Goal: Task Accomplishment & Management: Use online tool/utility

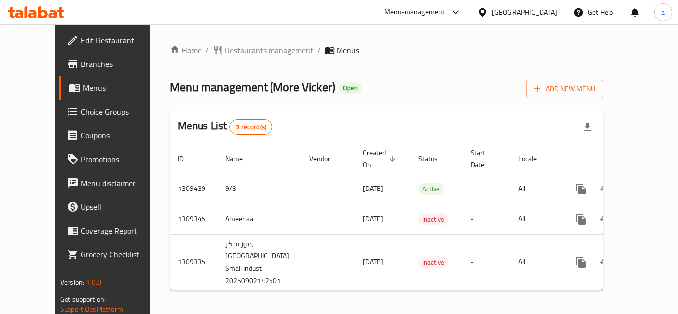
click at [229, 56] on span "Restaurants management" at bounding box center [269, 50] width 88 height 12
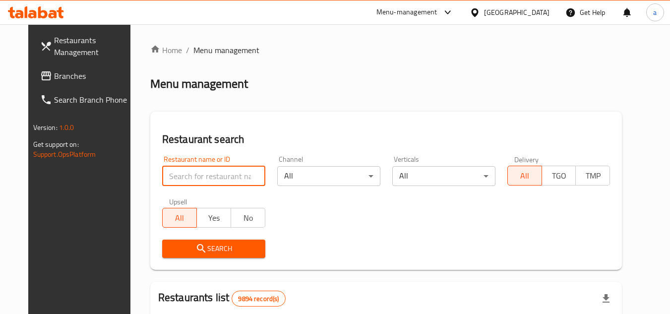
click at [176, 183] on input "search" at bounding box center [213, 176] width 103 height 20
paste input "705220"
type input "705220"
click at [223, 253] on span "Search" at bounding box center [213, 249] width 87 height 12
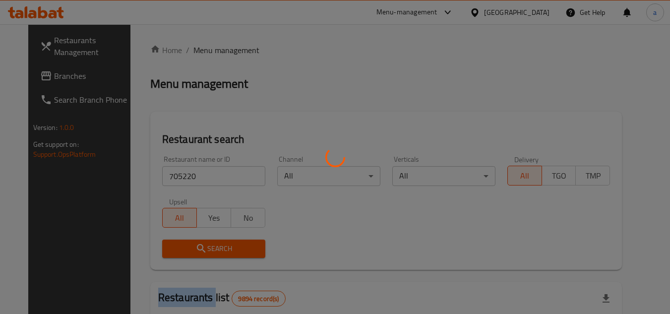
click at [223, 253] on div at bounding box center [335, 157] width 670 height 314
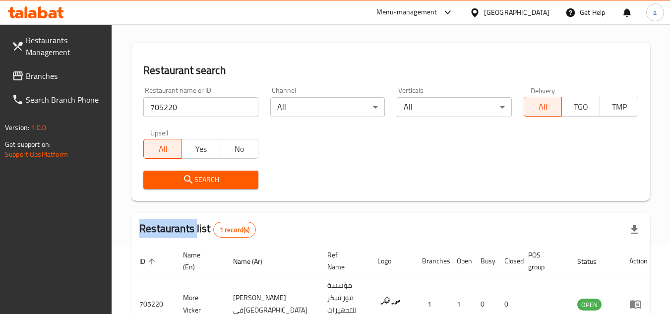
scroll to position [120, 0]
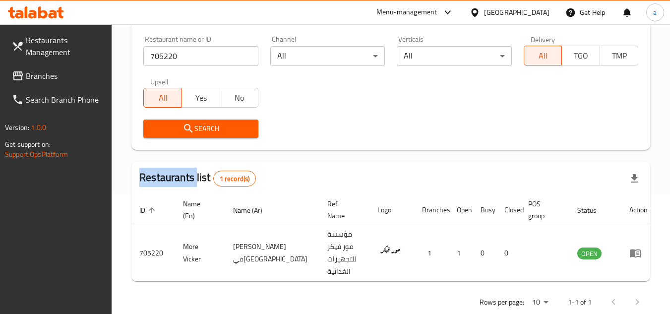
click at [27, 70] on span "Branches" at bounding box center [65, 76] width 78 height 12
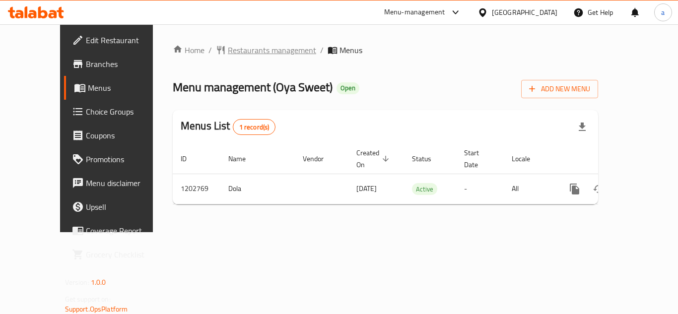
click at [229, 46] on span "Restaurants management" at bounding box center [272, 50] width 88 height 12
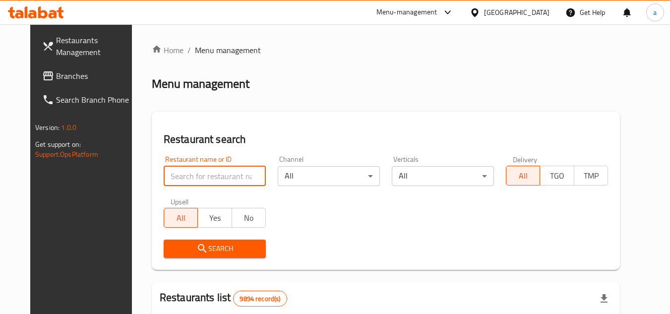
click at [174, 176] on input "search" at bounding box center [215, 176] width 102 height 20
paste input "669325"
type input "669325"
click button "Search" at bounding box center [215, 249] width 102 height 18
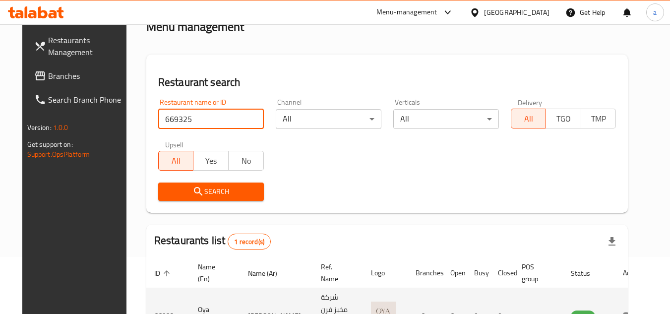
scroll to position [120, 0]
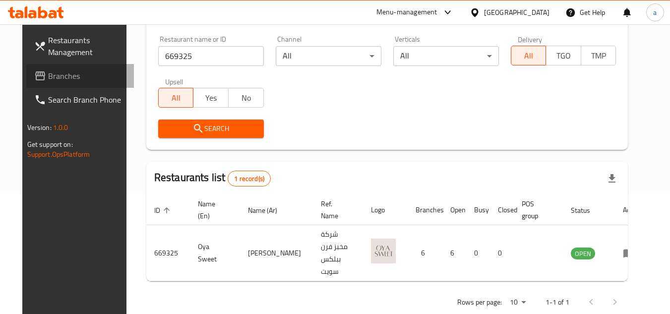
click at [54, 72] on span "Branches" at bounding box center [87, 76] width 78 height 12
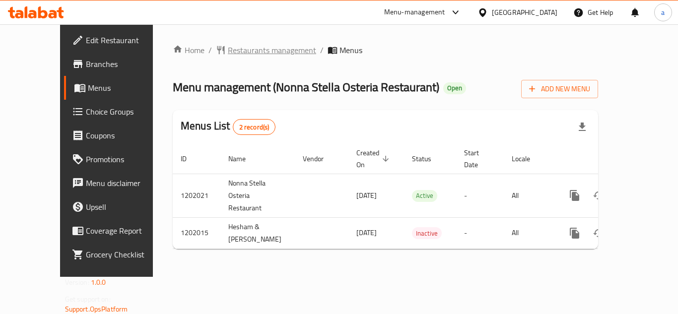
click at [235, 48] on span "Restaurants management" at bounding box center [272, 50] width 88 height 12
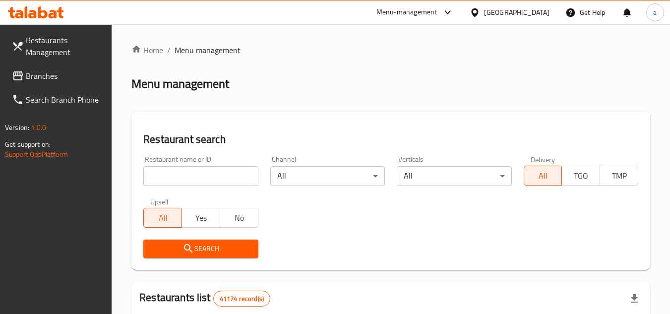
click at [192, 177] on input "search" at bounding box center [200, 176] width 115 height 20
paste input "668333"
type input "668333"
click button "Search" at bounding box center [200, 249] width 115 height 18
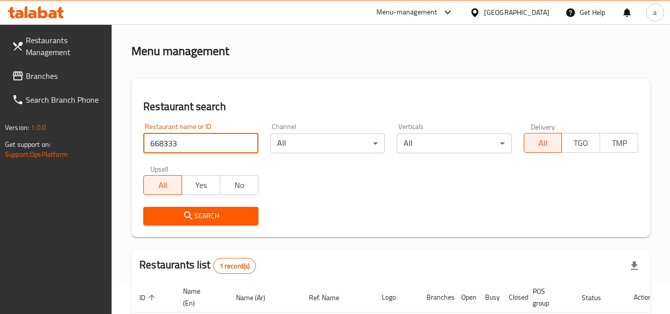
scroll to position [166, 0]
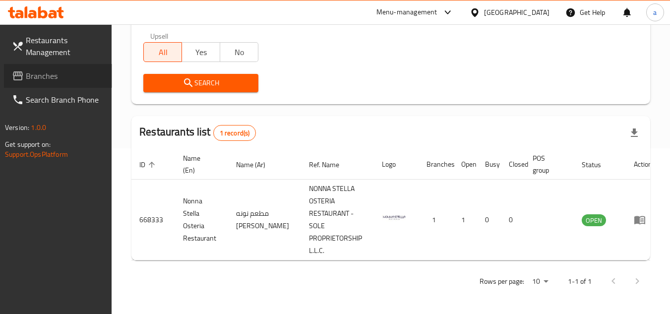
click at [65, 79] on span "Branches" at bounding box center [65, 76] width 78 height 12
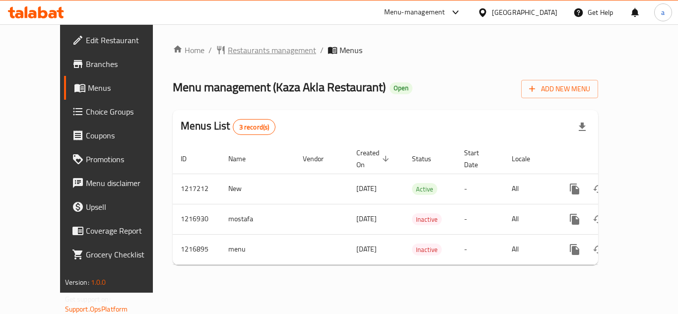
click at [228, 47] on span "Restaurants management" at bounding box center [272, 50] width 88 height 12
click at [244, 48] on span "Restaurants management" at bounding box center [272, 51] width 88 height 12
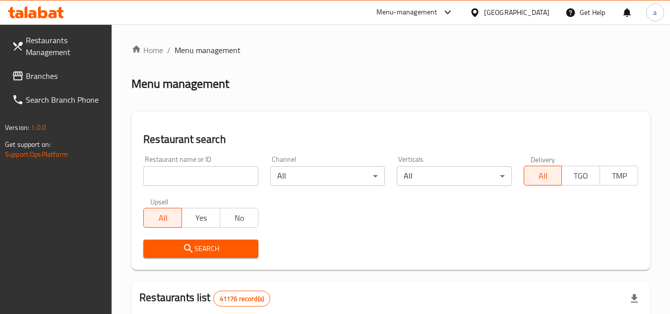
click at [202, 165] on div "Restaurant name or ID Restaurant name or ID" at bounding box center [200, 171] width 115 height 30
click at [205, 176] on input "search" at bounding box center [200, 176] width 115 height 20
paste input "672544"
type input "672544"
click button "Search" at bounding box center [200, 249] width 115 height 18
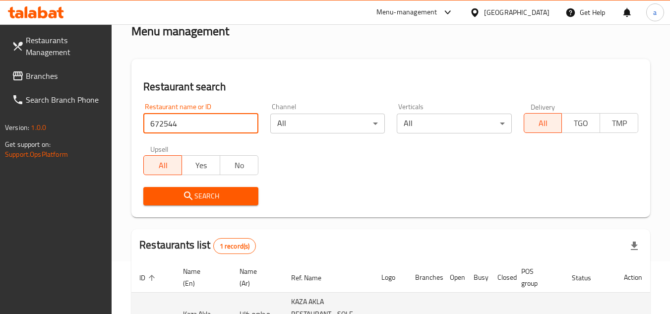
scroll to position [141, 0]
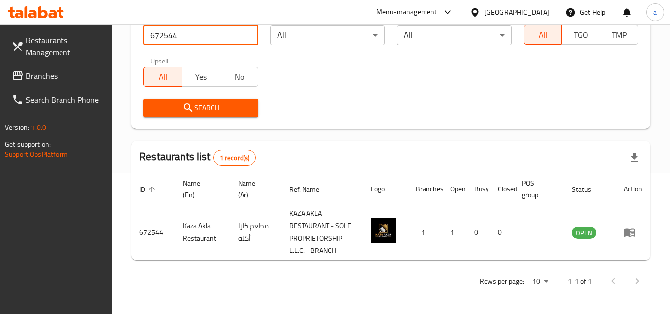
click at [74, 73] on span "Branches" at bounding box center [65, 76] width 78 height 12
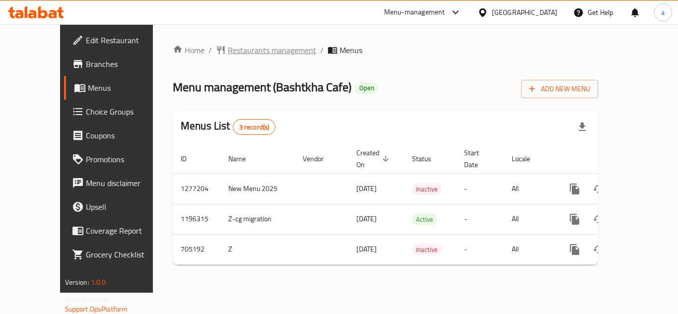
click at [228, 48] on span "Restaurants management" at bounding box center [272, 50] width 88 height 12
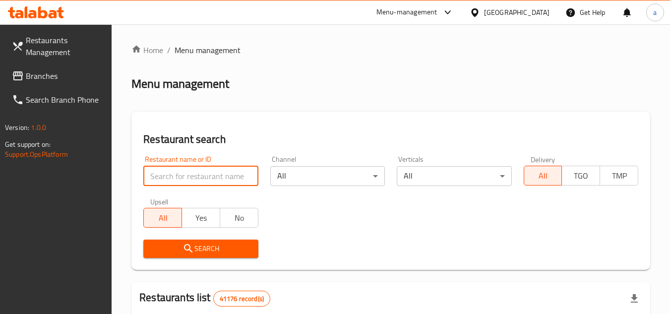
click at [202, 174] on input "search" at bounding box center [200, 176] width 115 height 20
paste input "644624"
type input "644624"
click button "Search" at bounding box center [200, 249] width 115 height 18
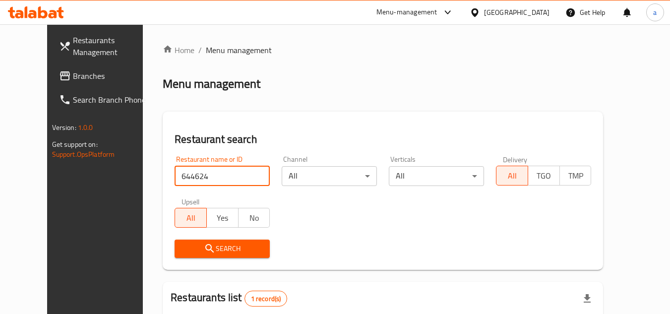
scroll to position [120, 0]
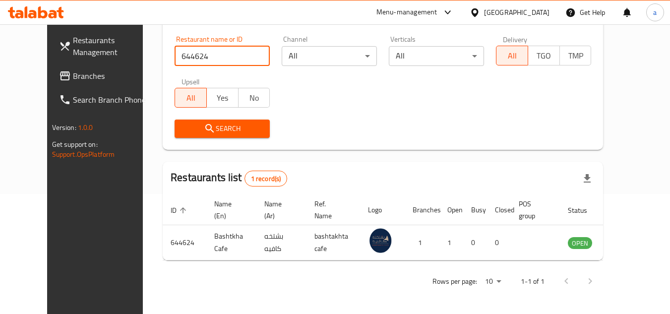
click at [80, 74] on span "Branches" at bounding box center [112, 76] width 78 height 12
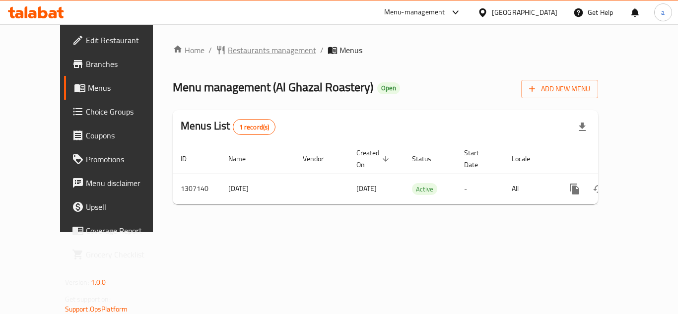
click at [228, 49] on span "Restaurants management" at bounding box center [272, 50] width 88 height 12
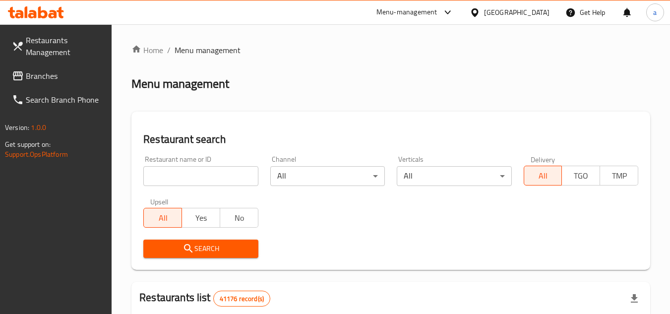
click at [171, 172] on input "search" at bounding box center [200, 176] width 115 height 20
paste input "704156"
type input "704156"
click button "Search" at bounding box center [200, 249] width 115 height 18
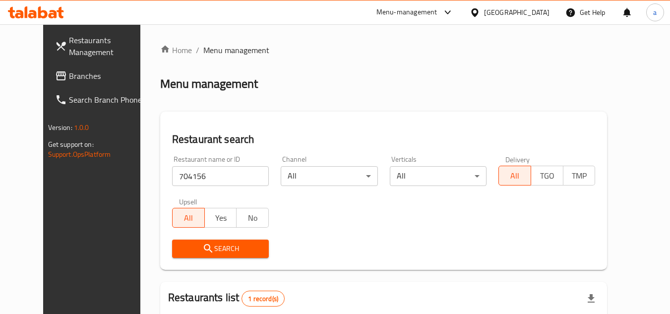
scroll to position [120, 0]
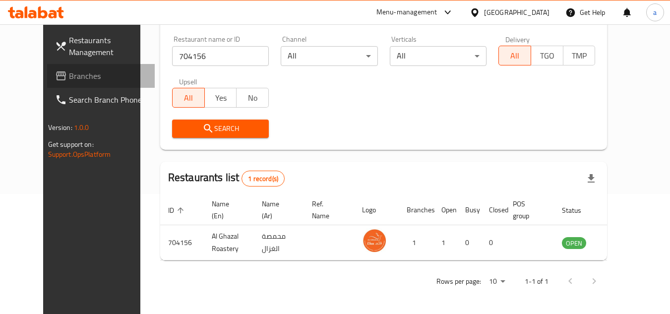
click at [55, 74] on icon at bounding box center [61, 76] width 12 height 12
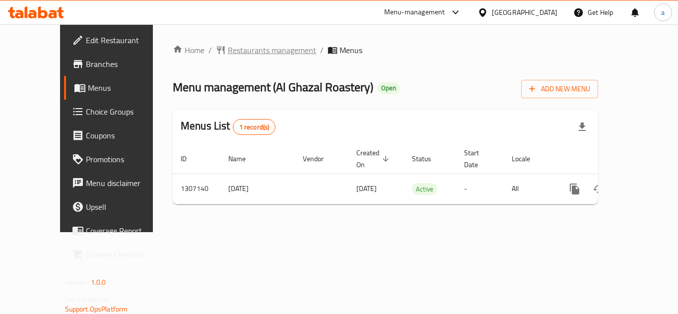
click at [229, 52] on span "Restaurants management" at bounding box center [272, 50] width 88 height 12
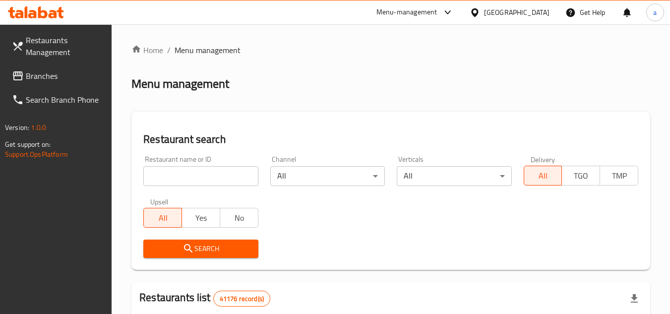
click at [213, 179] on input "search" at bounding box center [200, 176] width 115 height 20
paste input "704156"
type input "704156"
click button "Search" at bounding box center [200, 249] width 115 height 18
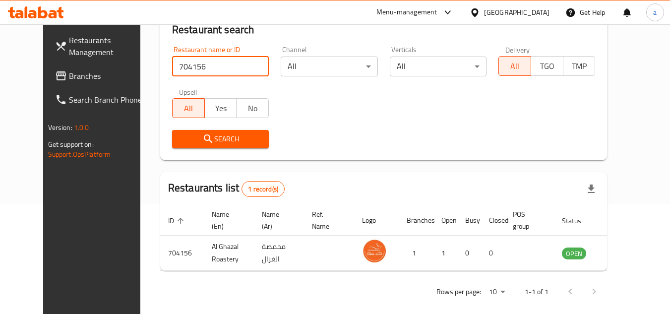
scroll to position [120, 0]
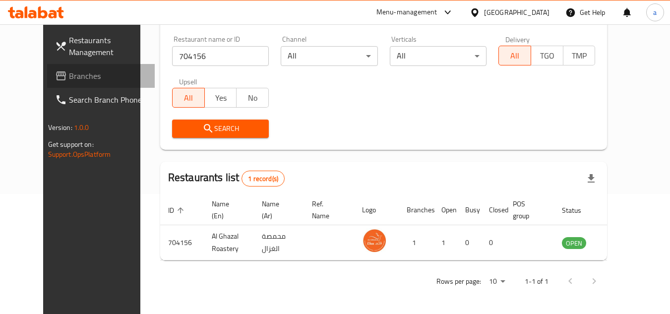
click at [55, 76] on span at bounding box center [62, 76] width 14 height 12
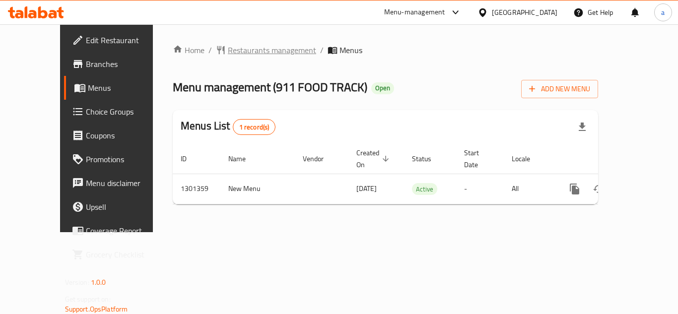
click at [245, 47] on span "Restaurants management" at bounding box center [272, 50] width 88 height 12
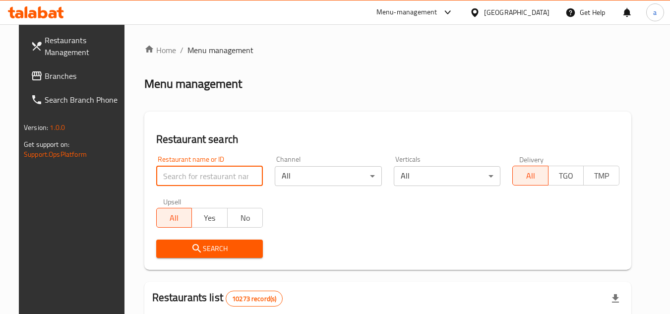
click at [204, 176] on input "search" at bounding box center [209, 176] width 107 height 20
paste input "701999"
type input "701999"
click button "Search" at bounding box center [209, 249] width 107 height 18
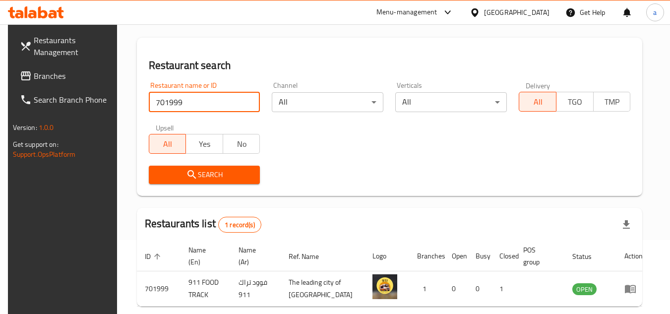
scroll to position [120, 0]
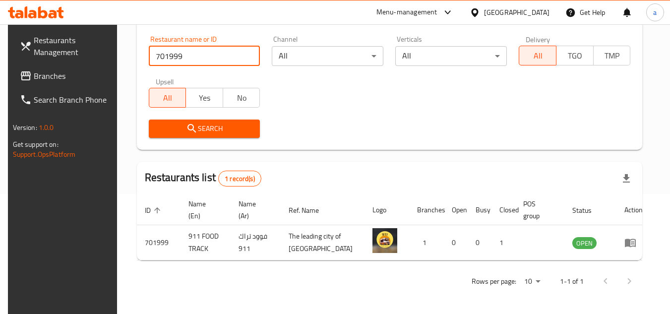
click at [52, 79] on span "Branches" at bounding box center [73, 76] width 78 height 12
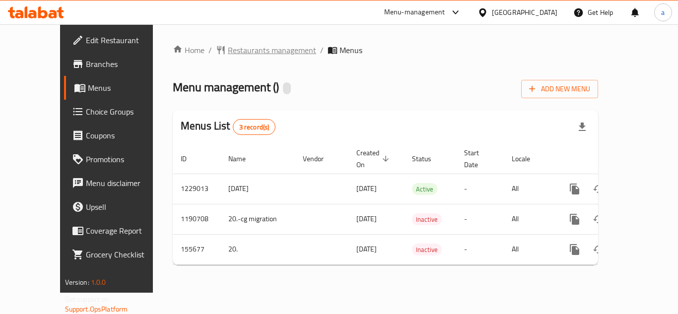
click at [243, 49] on span "Restaurants management" at bounding box center [272, 50] width 88 height 12
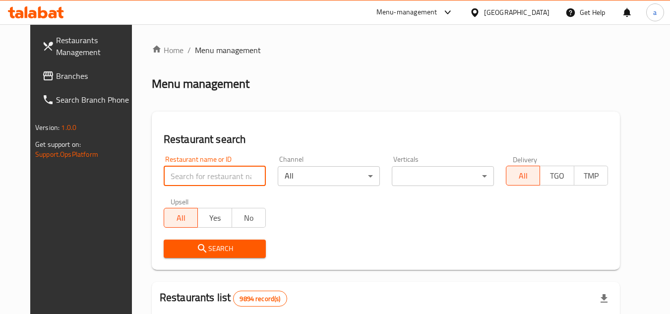
click at [198, 175] on input "search" at bounding box center [215, 176] width 102 height 20
paste input "615006"
type input "615006"
click button "Search" at bounding box center [215, 249] width 102 height 18
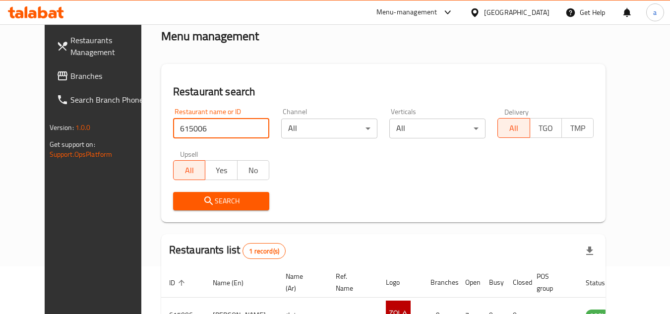
scroll to position [120, 0]
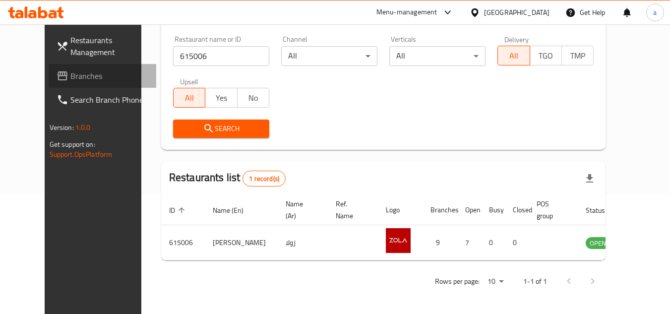
click at [70, 70] on span "Branches" at bounding box center [109, 76] width 78 height 12
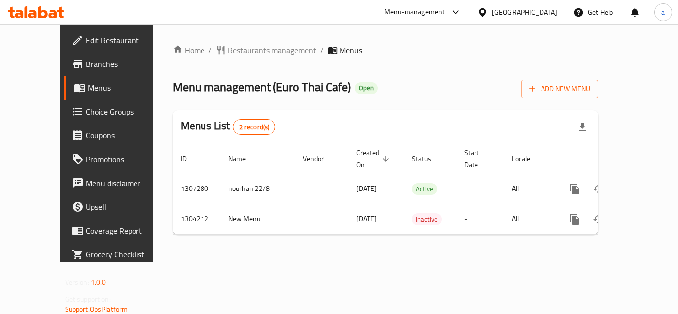
click at [228, 52] on span "Restaurants management" at bounding box center [272, 50] width 88 height 12
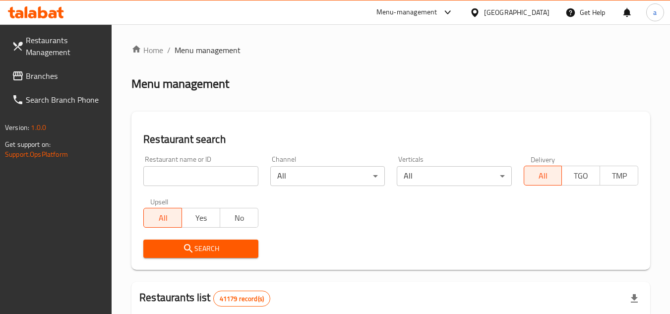
click at [204, 174] on input "search" at bounding box center [200, 176] width 115 height 20
paste input "703056"
click button "Search" at bounding box center [200, 249] width 115 height 18
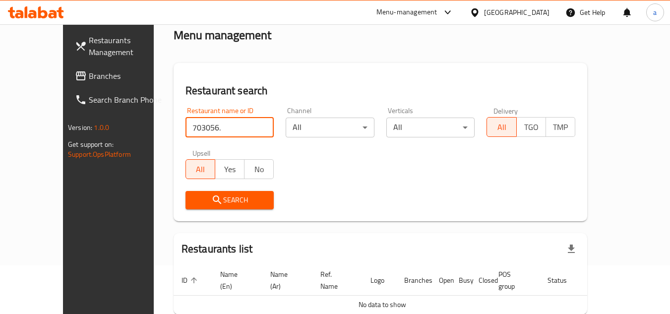
scroll to position [91, 0]
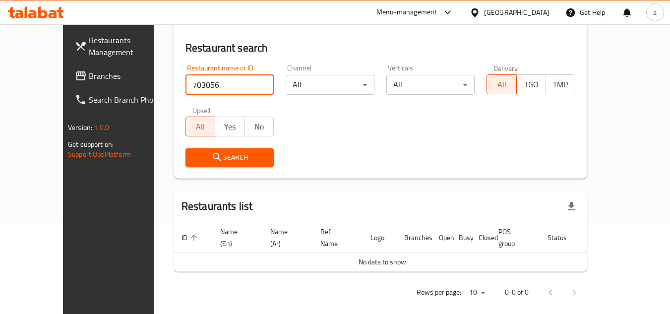
click at [209, 90] on input "703056." at bounding box center [230, 85] width 89 height 20
type input "703056"
click button "Search" at bounding box center [230, 157] width 89 height 18
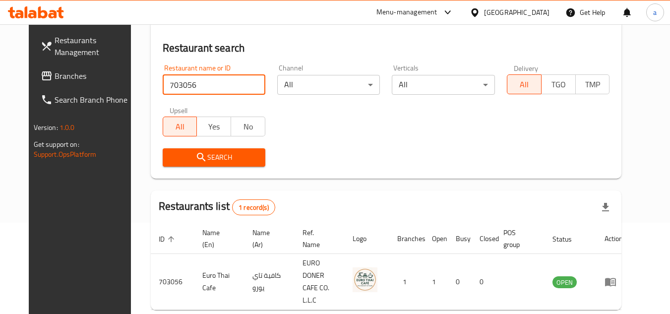
click at [77, 71] on span "Branches" at bounding box center [94, 76] width 78 height 12
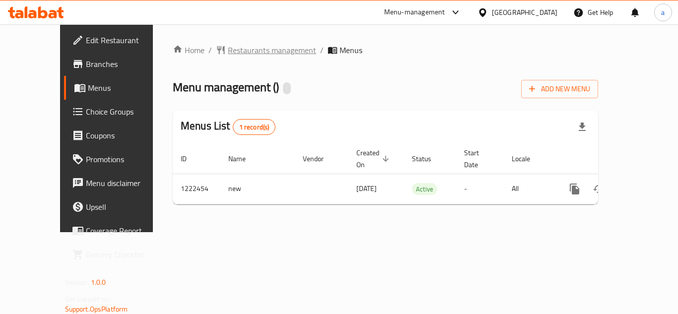
click at [228, 47] on span "Restaurants management" at bounding box center [272, 50] width 88 height 12
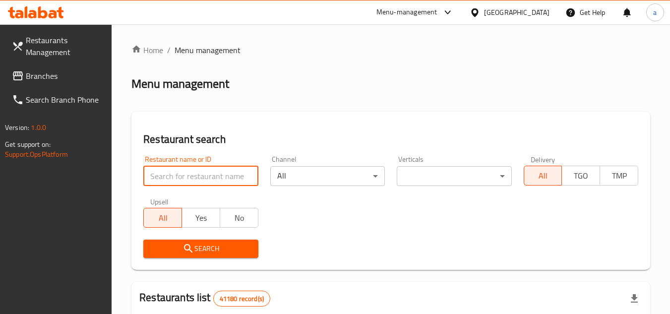
click at [205, 173] on input "search" at bounding box center [200, 176] width 115 height 20
paste input "674062"
type input "674062"
click button "Search" at bounding box center [200, 249] width 115 height 18
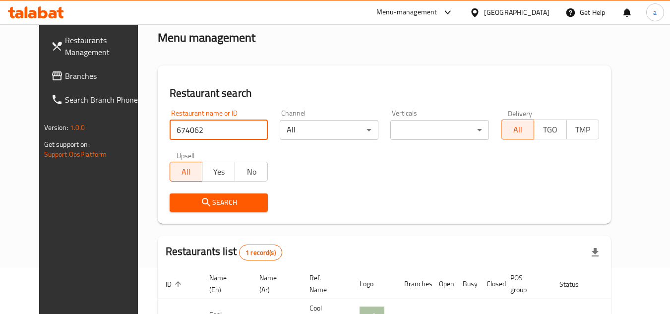
scroll to position [120, 0]
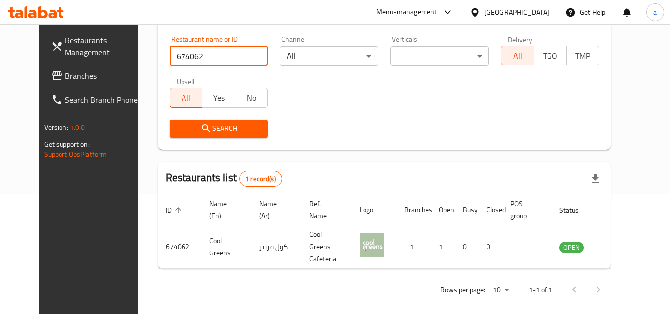
click at [65, 79] on span "Branches" at bounding box center [104, 76] width 78 height 12
